Goal: Information Seeking & Learning: Check status

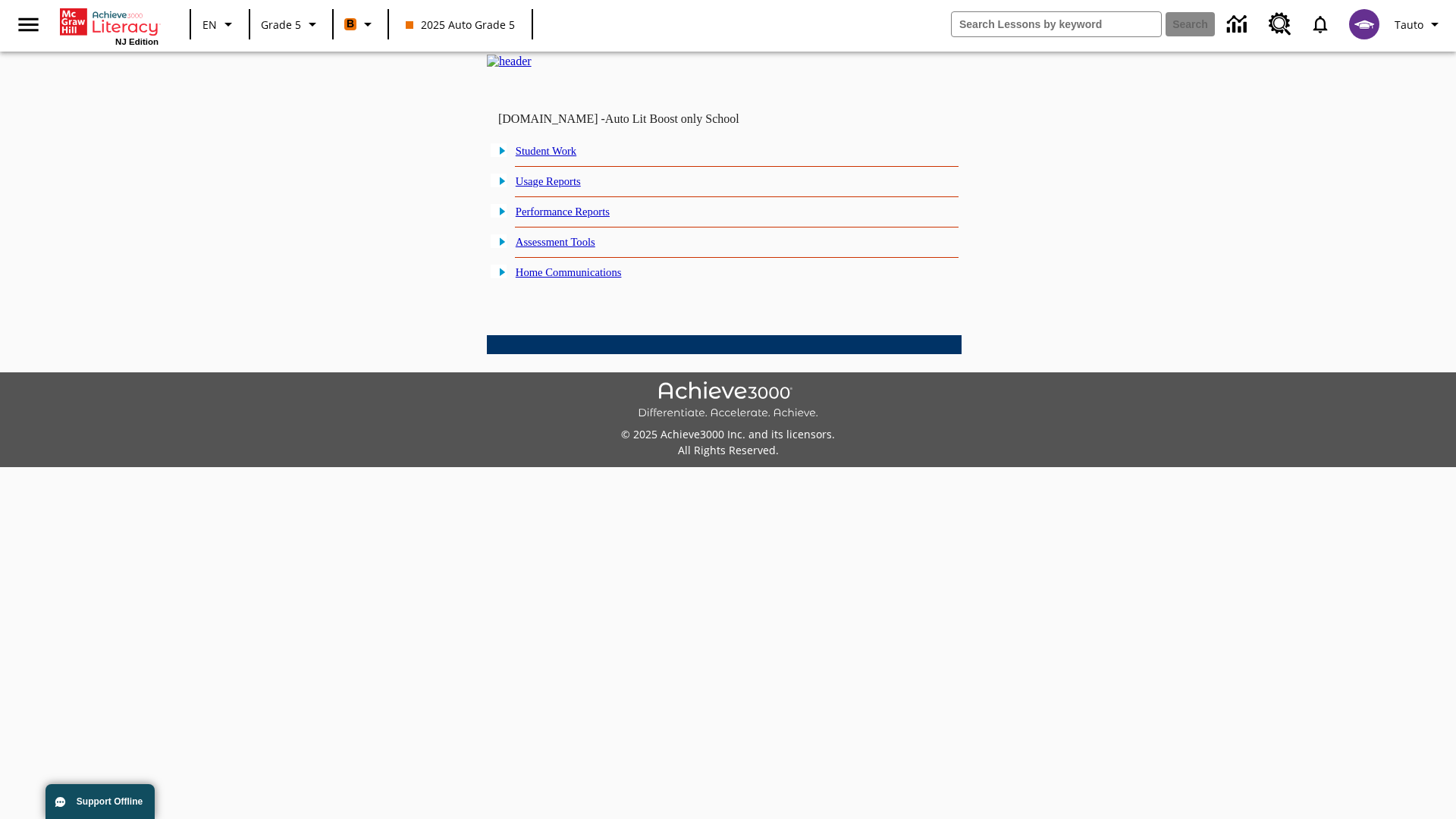
click at [580, 217] on link "Performance Reports" at bounding box center [562, 212] width 94 height 13
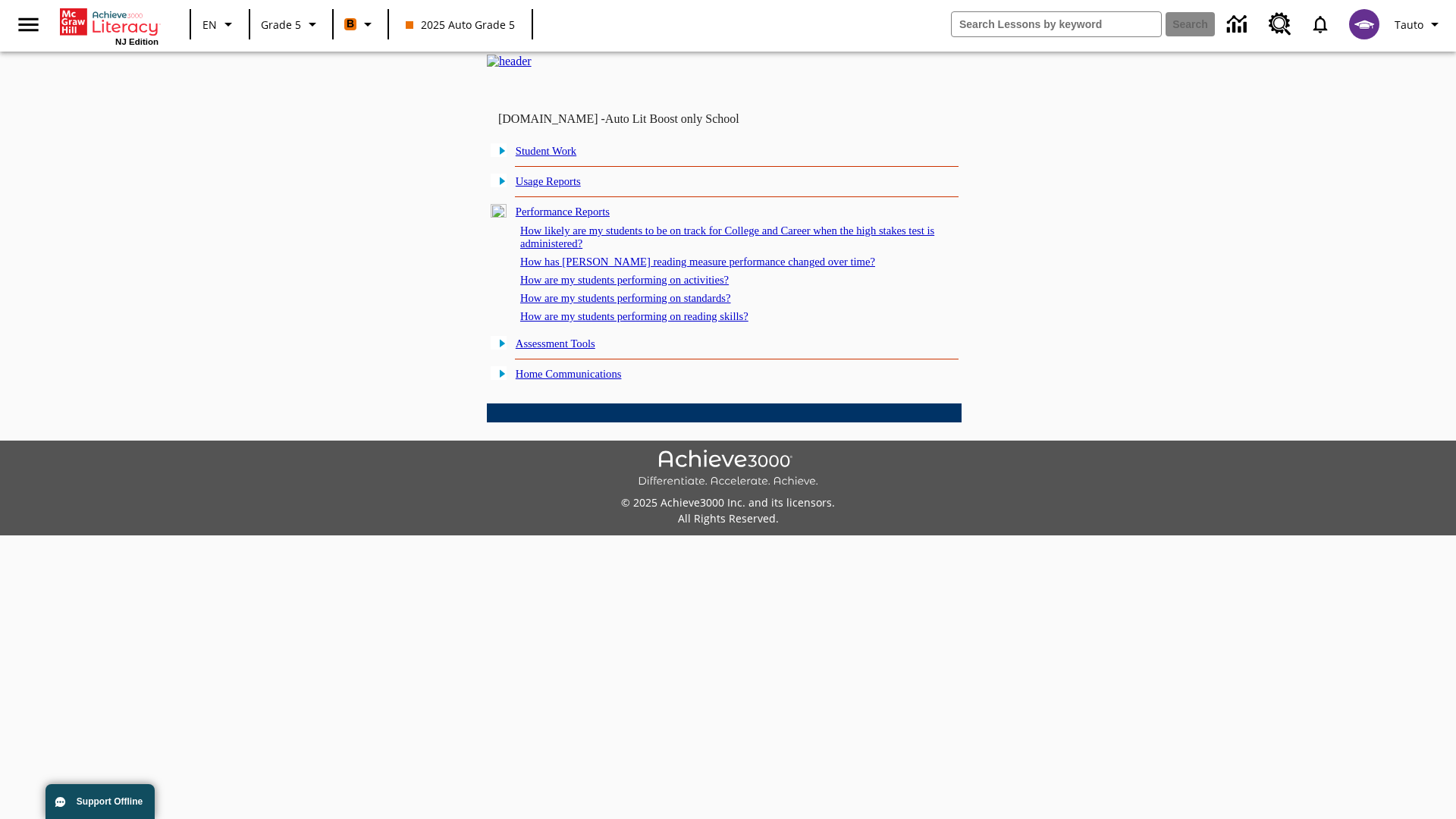
click at [689, 268] on link "How has [PERSON_NAME] reading measure performance changed over time?" at bounding box center [697, 262] width 355 height 13
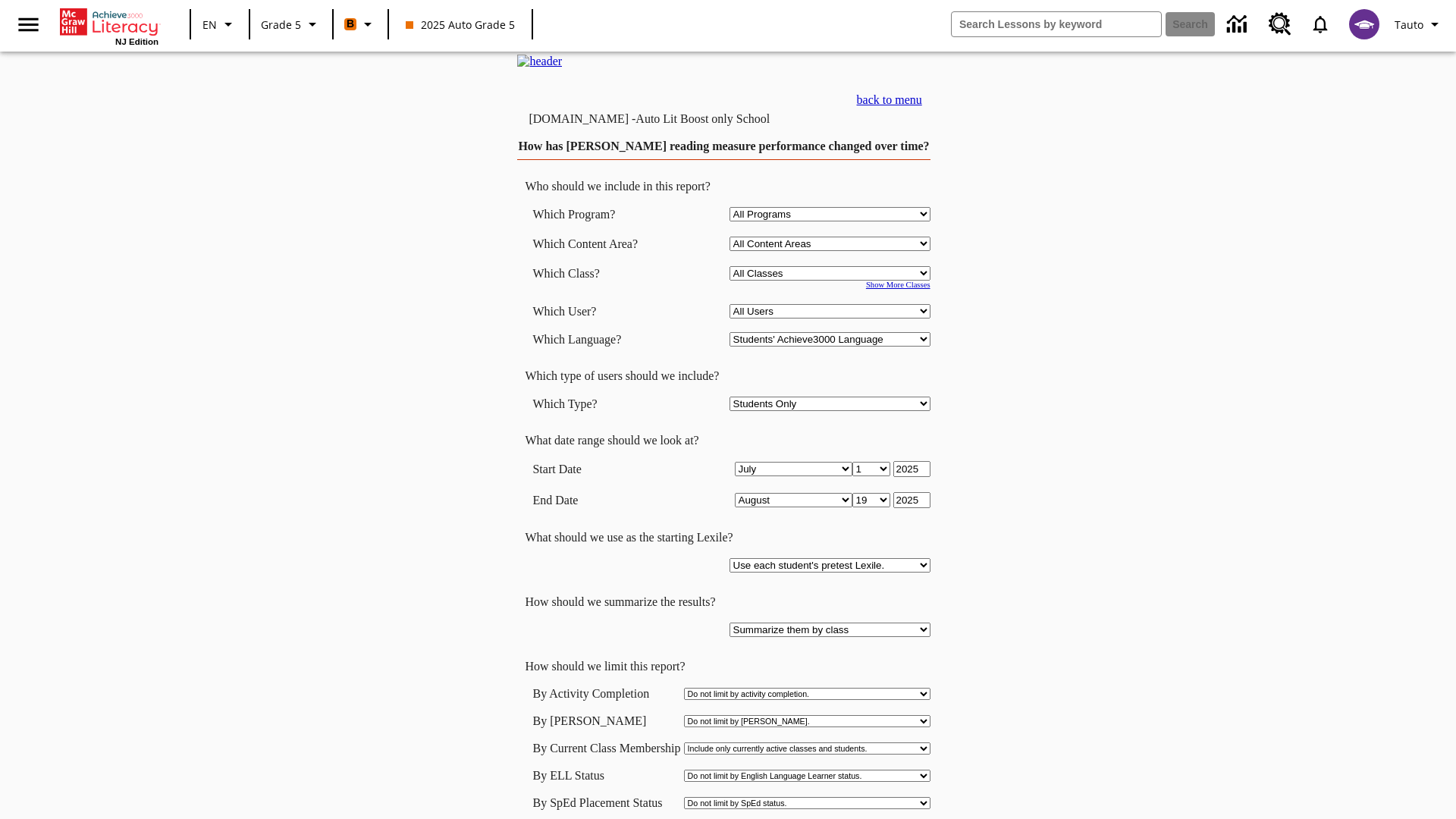
click at [832, 281] on select "Select a Class: All Classes 2025 Auto Grade 5 OL 2025 Auto Grade 6" at bounding box center [830, 273] width 201 height 14
select select "11133131"
